Goal: Task Accomplishment & Management: Complete application form

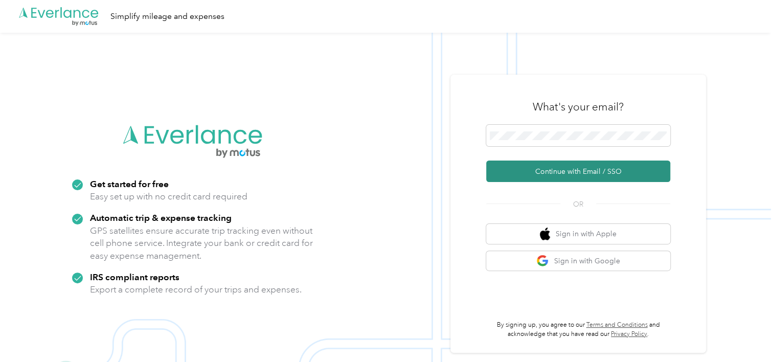
click at [567, 173] on button "Continue with Email / SSO" at bounding box center [578, 171] width 184 height 21
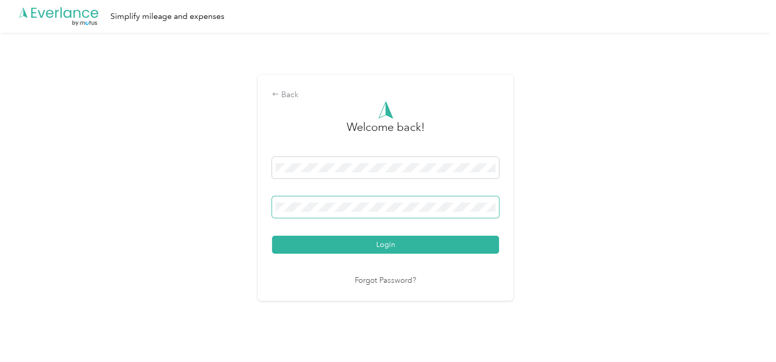
click at [272, 236] on button "Login" at bounding box center [385, 245] width 227 height 18
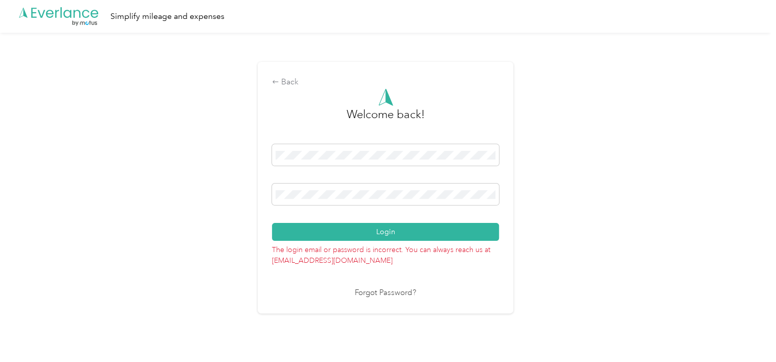
click at [226, 192] on div "Back Welcome back! Login The login email or password is incorrect. You can alwa…" at bounding box center [385, 192] width 771 height 319
click at [272, 223] on button "Login" at bounding box center [385, 232] width 227 height 18
click at [377, 295] on link "Forgot Password?" at bounding box center [385, 293] width 61 height 12
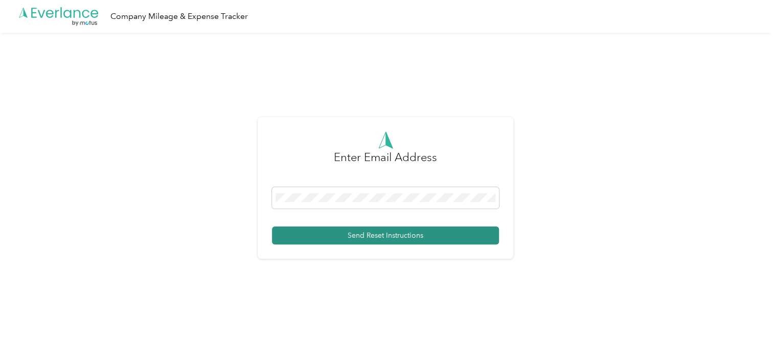
click at [353, 235] on button "Send Reset Instructions" at bounding box center [385, 236] width 227 height 18
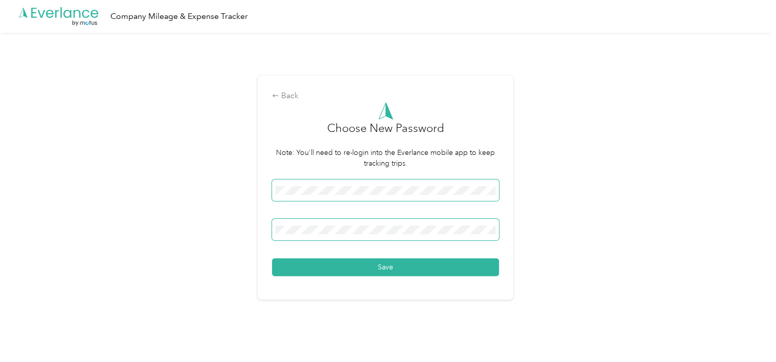
click at [272, 258] on button "Save" at bounding box center [385, 267] width 227 height 18
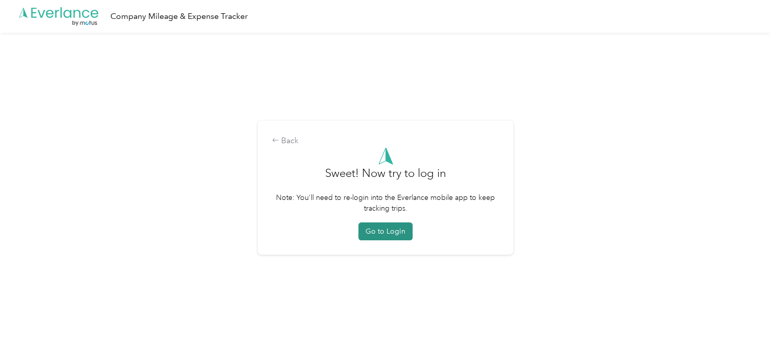
click at [371, 226] on button "Go to Login" at bounding box center [386, 232] width 54 height 18
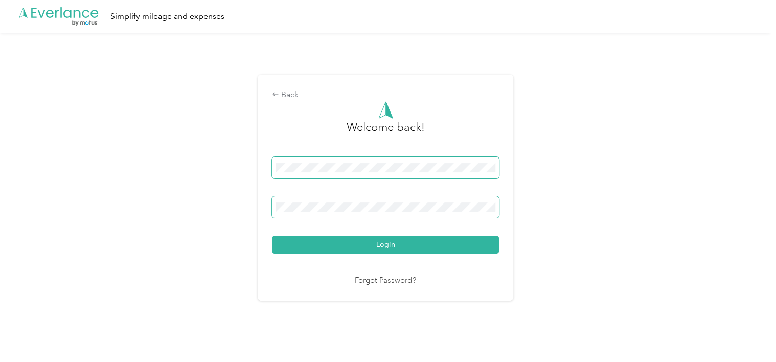
click at [272, 236] on button "Login" at bounding box center [385, 245] width 227 height 18
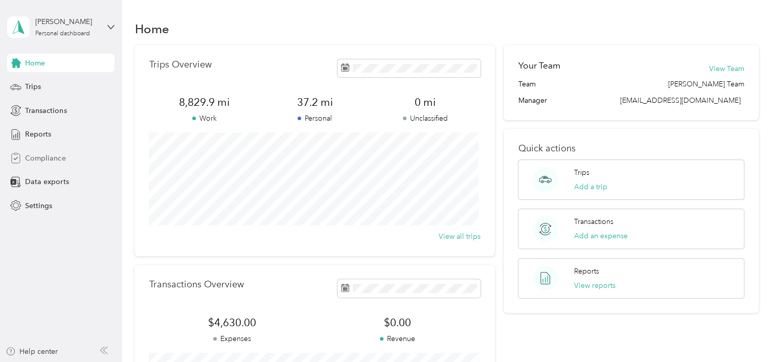
click at [51, 158] on span "Compliance" at bounding box center [45, 158] width 40 height 11
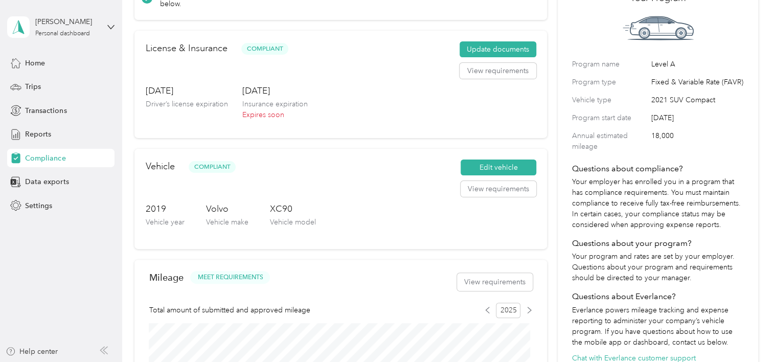
scroll to position [51, 0]
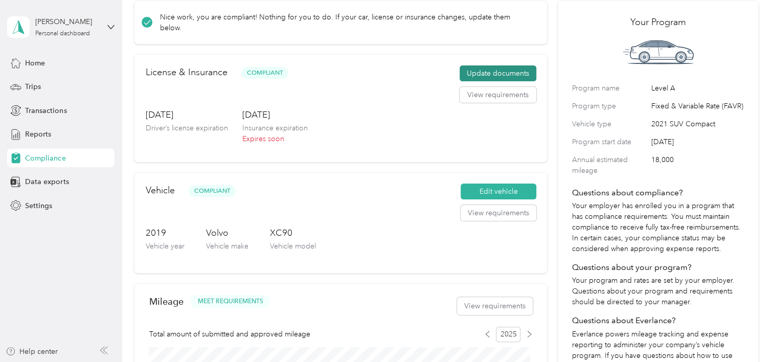
click at [491, 65] on button "Update documents" at bounding box center [498, 73] width 77 height 16
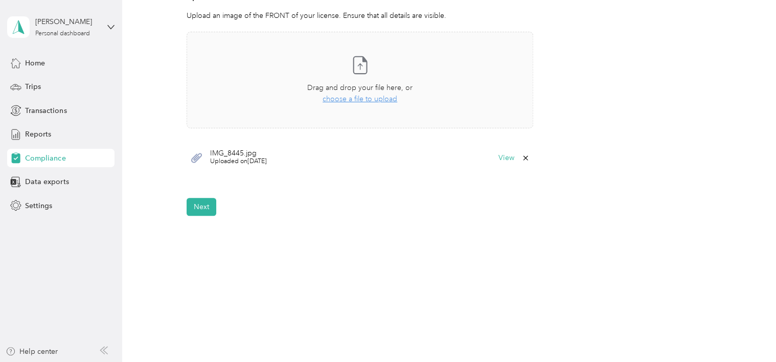
scroll to position [307, 0]
click at [206, 207] on button "Next" at bounding box center [202, 205] width 30 height 18
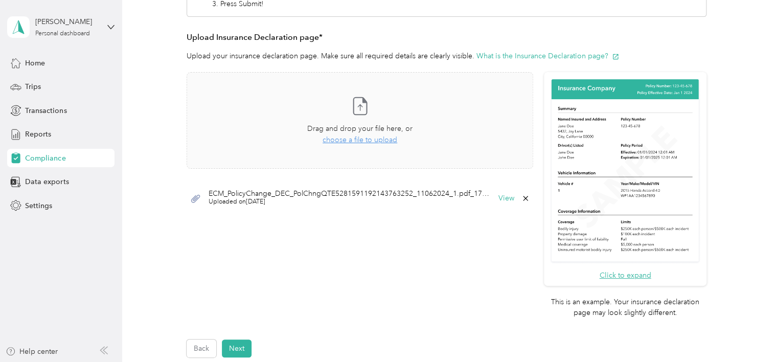
scroll to position [229, 0]
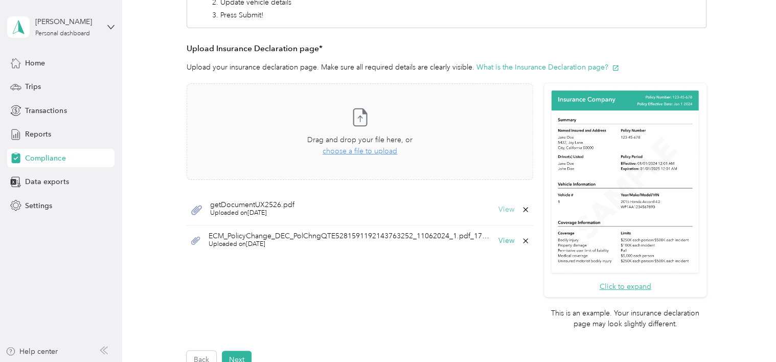
click at [505, 210] on button "View" at bounding box center [507, 209] width 16 height 7
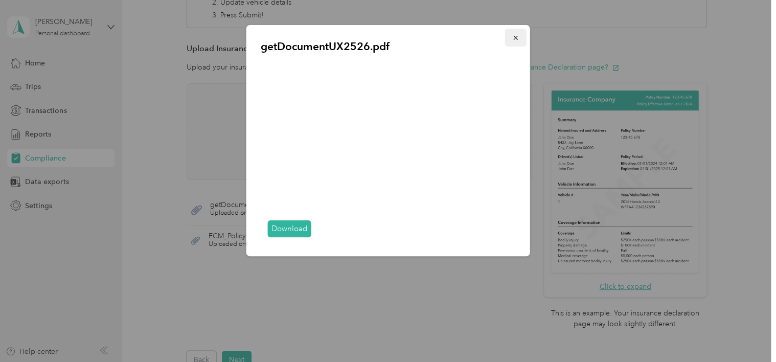
click at [515, 43] on button "button" at bounding box center [515, 38] width 21 height 18
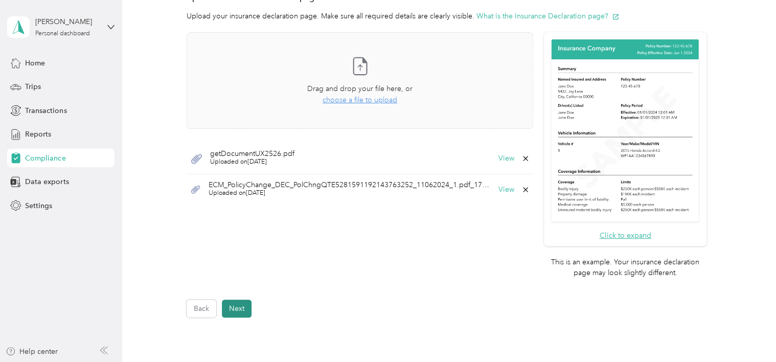
click at [235, 309] on button "Next" at bounding box center [237, 309] width 30 height 18
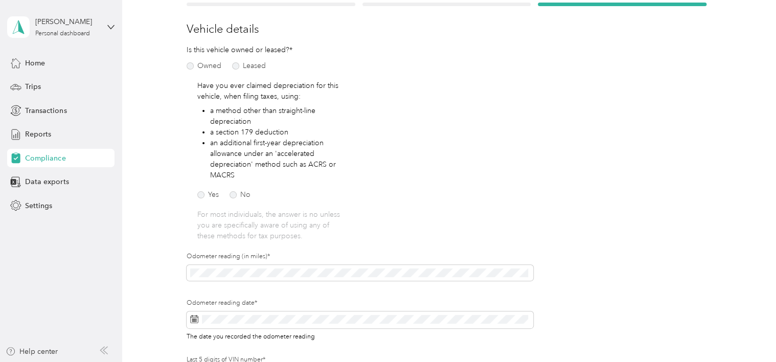
scroll to position [115, 0]
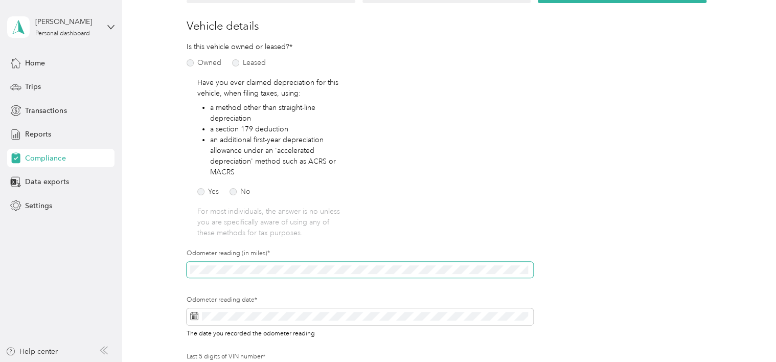
click at [176, 267] on div "Employee details & driver’s license License Insurance declaration Insurance Veh…" at bounding box center [447, 209] width 624 height 448
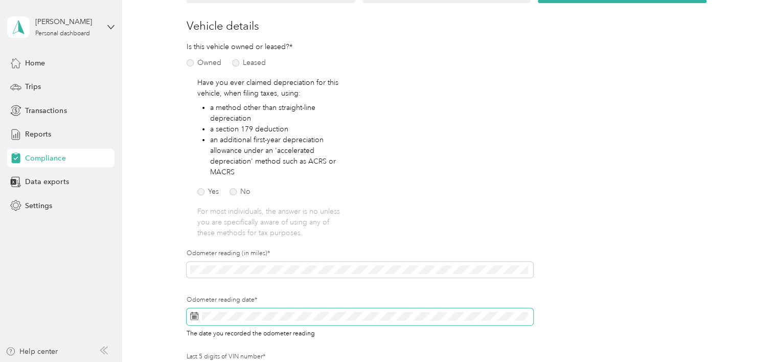
click at [189, 320] on span at bounding box center [360, 316] width 347 height 17
click at [191, 317] on icon at bounding box center [194, 316] width 8 height 8
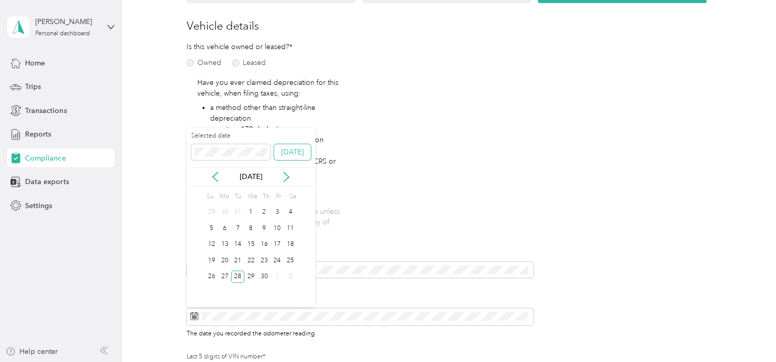
click at [285, 151] on button "[DATE]" at bounding box center [292, 152] width 37 height 16
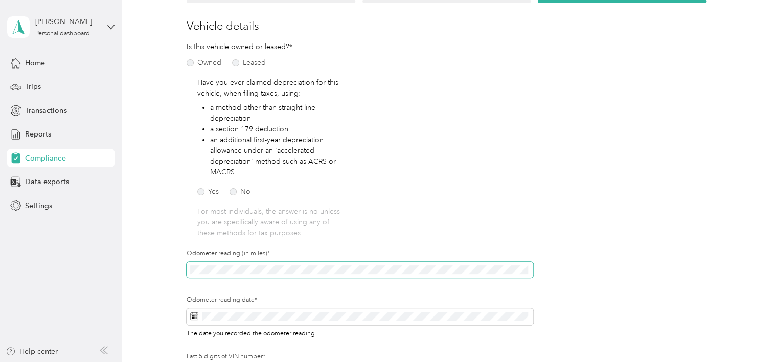
scroll to position [217, 0]
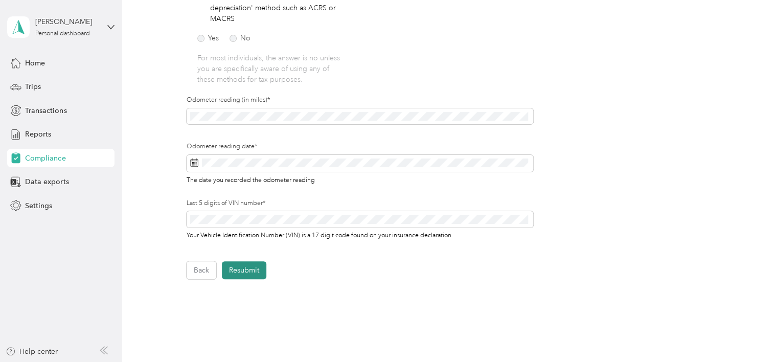
drag, startPoint x: 246, startPoint y: 268, endPoint x: 322, endPoint y: 273, distance: 76.9
click at [246, 268] on button "Resubmit" at bounding box center [244, 270] width 45 height 18
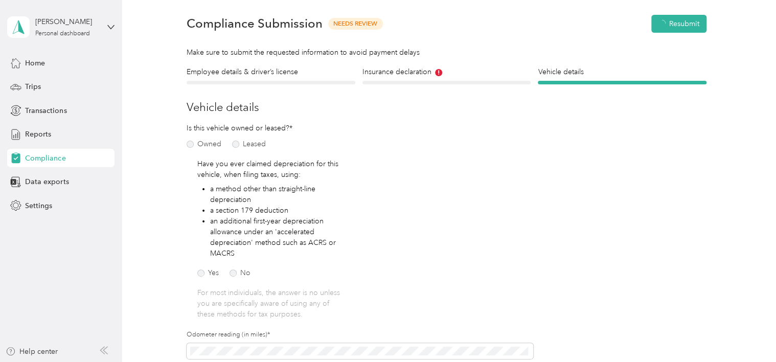
scroll to position [12, 0]
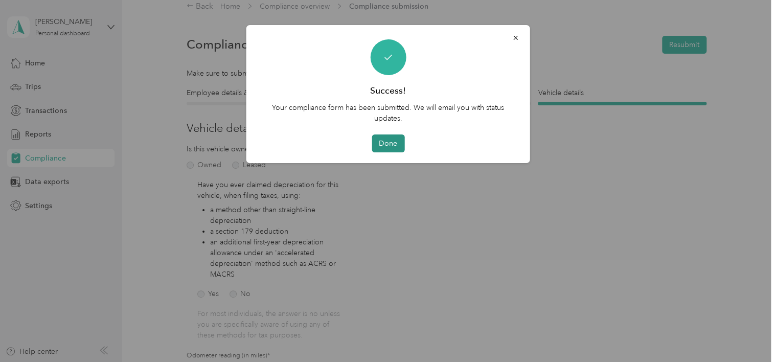
click at [379, 140] on button "Done" at bounding box center [388, 144] width 33 height 18
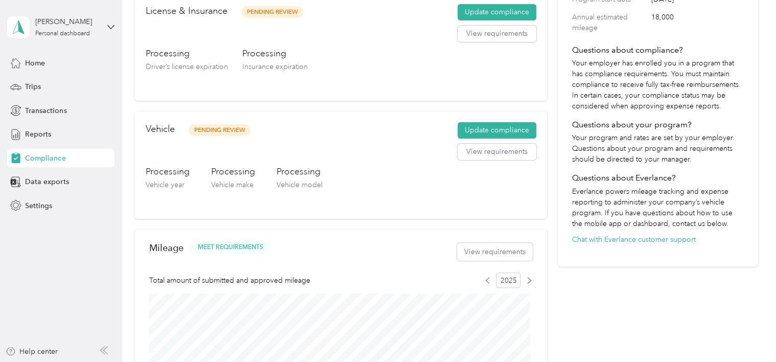
scroll to position [217, 0]
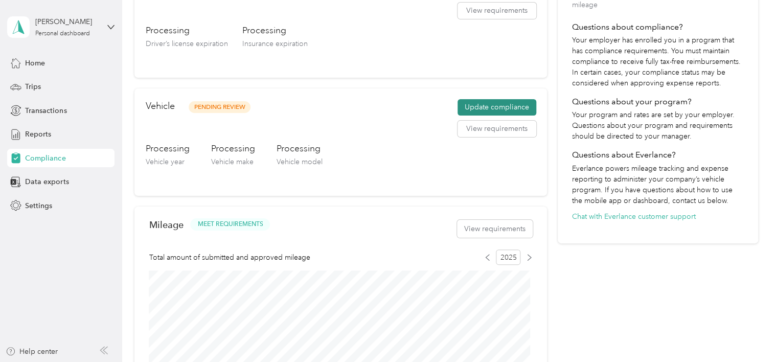
click at [477, 106] on button "Update compliance" at bounding box center [497, 107] width 79 height 16
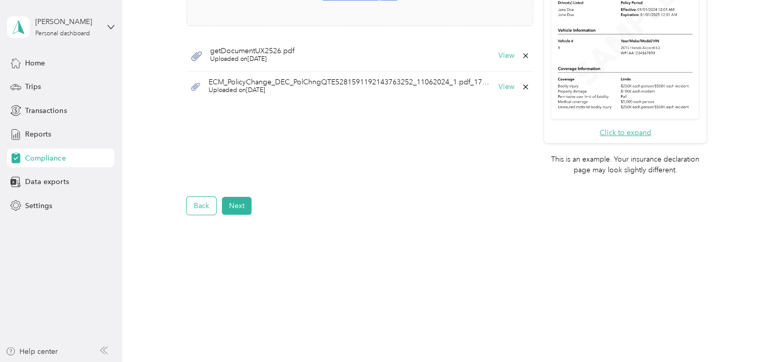
click at [204, 207] on button "Back" at bounding box center [202, 206] width 30 height 18
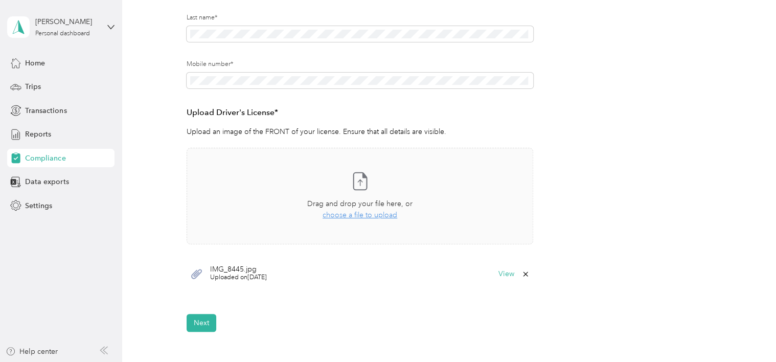
scroll to position [52, 0]
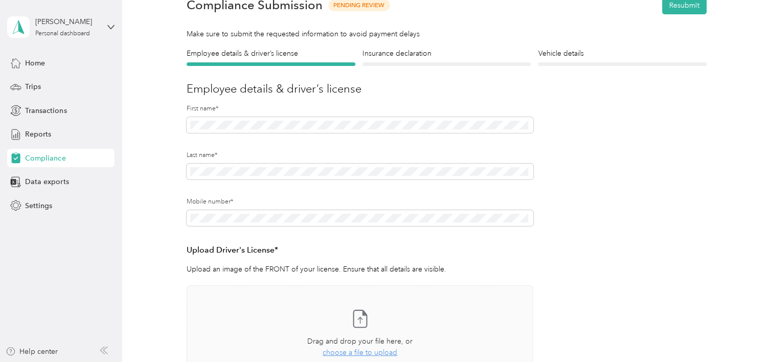
click at [44, 156] on span "Compliance" at bounding box center [45, 158] width 40 height 11
click at [61, 160] on span "Compliance" at bounding box center [45, 158] width 40 height 11
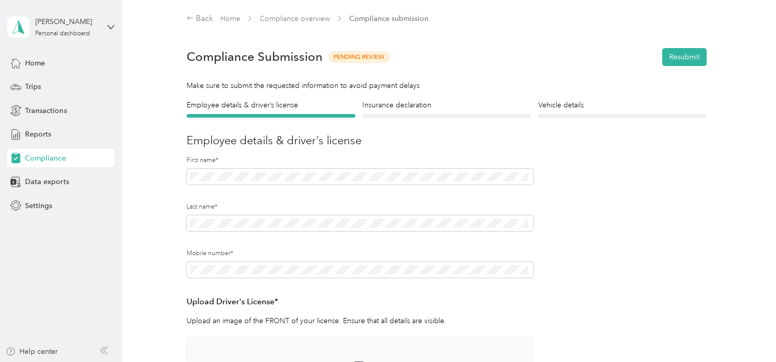
scroll to position [0, 0]
click at [45, 63] on span "Home" at bounding box center [35, 63] width 20 height 11
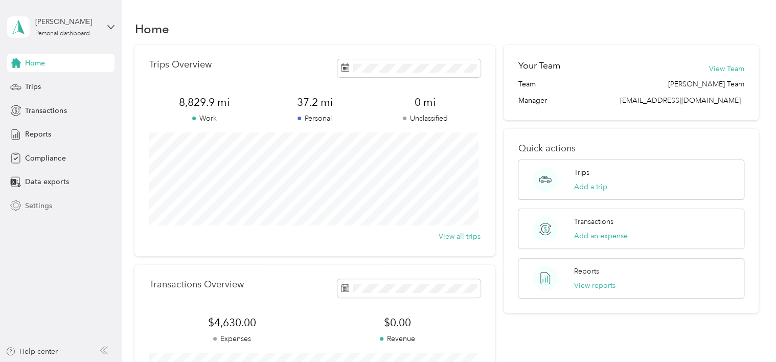
click at [38, 203] on span "Settings" at bounding box center [38, 206] width 27 height 11
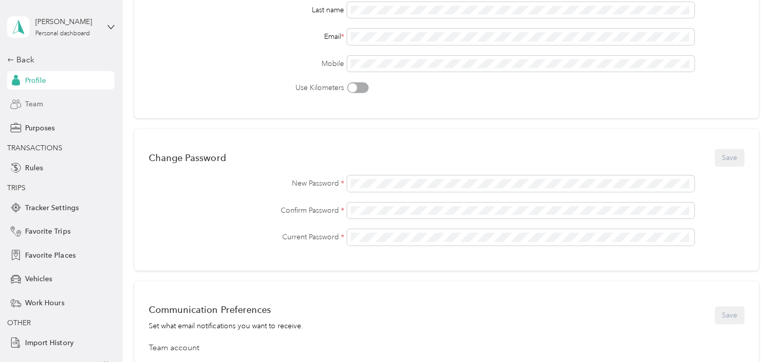
click at [31, 108] on span "Team" at bounding box center [34, 104] width 18 height 11
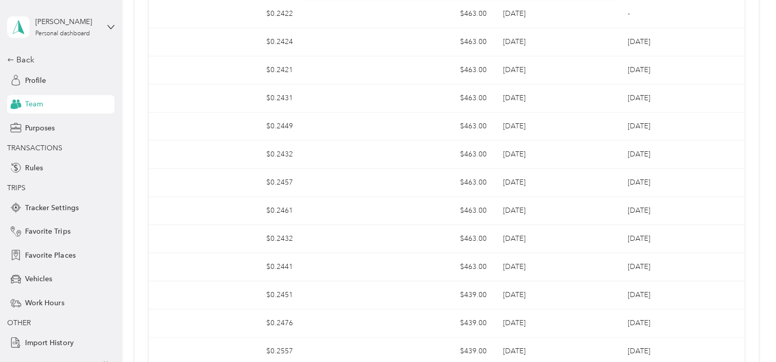
scroll to position [138, 0]
